Goal: Check status: Check status

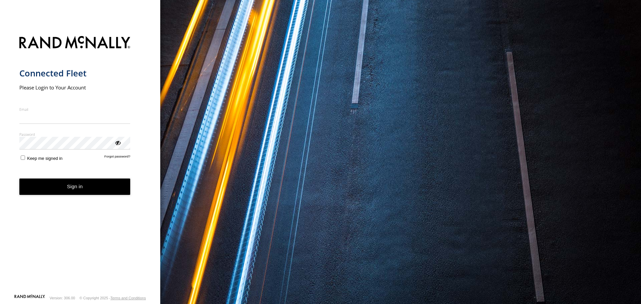
type input "**********"
click at [98, 191] on button "Sign in" at bounding box center [74, 187] width 111 height 16
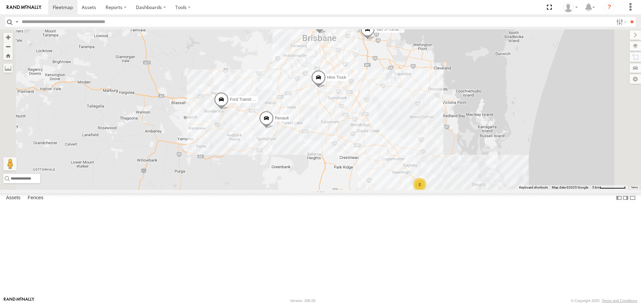
click at [375, 40] on span at bounding box center [367, 31] width 15 height 18
